Goal: Obtain resource: Obtain resource

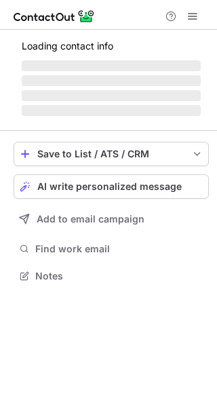
scroll to position [284, 217]
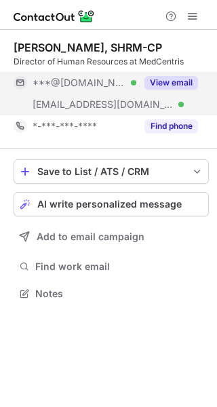
drag, startPoint x: 160, startPoint y: 79, endPoint x: 154, endPoint y: 100, distance: 21.3
click at [162, 79] on button "View email" at bounding box center [172, 83] width 54 height 14
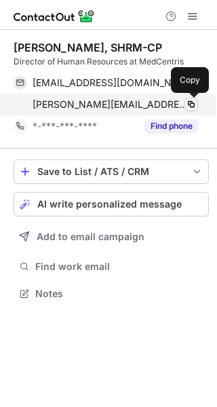
click at [187, 102] on span at bounding box center [191, 104] width 11 height 11
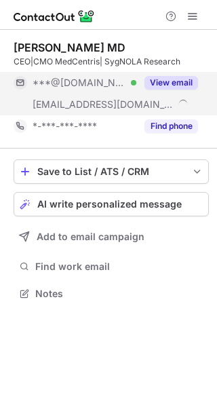
scroll to position [284, 217]
click at [161, 83] on button "View email" at bounding box center [172, 83] width 54 height 14
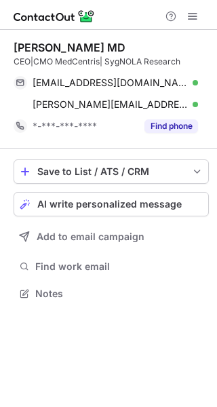
scroll to position [284, 217]
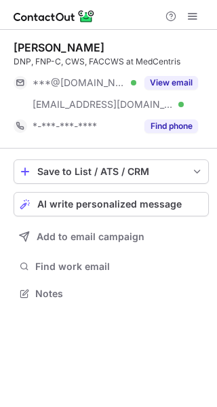
scroll to position [284, 217]
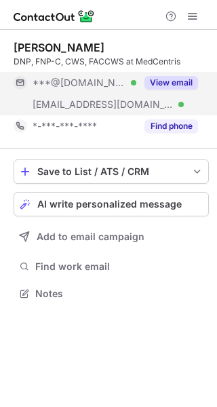
click at [170, 82] on button "View email" at bounding box center [172, 83] width 54 height 14
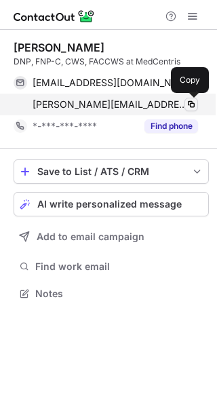
click at [188, 106] on span at bounding box center [191, 104] width 11 height 11
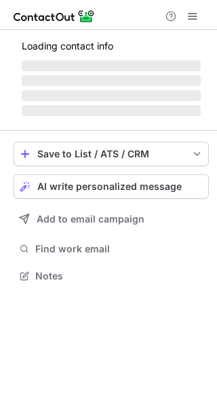
scroll to position [284, 217]
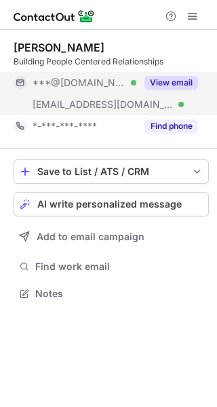
click at [167, 86] on button "View email" at bounding box center [172, 83] width 54 height 14
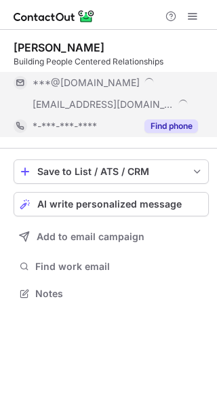
scroll to position [306, 217]
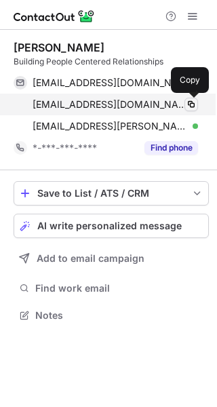
click at [190, 103] on span at bounding box center [191, 104] width 11 height 11
